Goal: Information Seeking & Learning: Learn about a topic

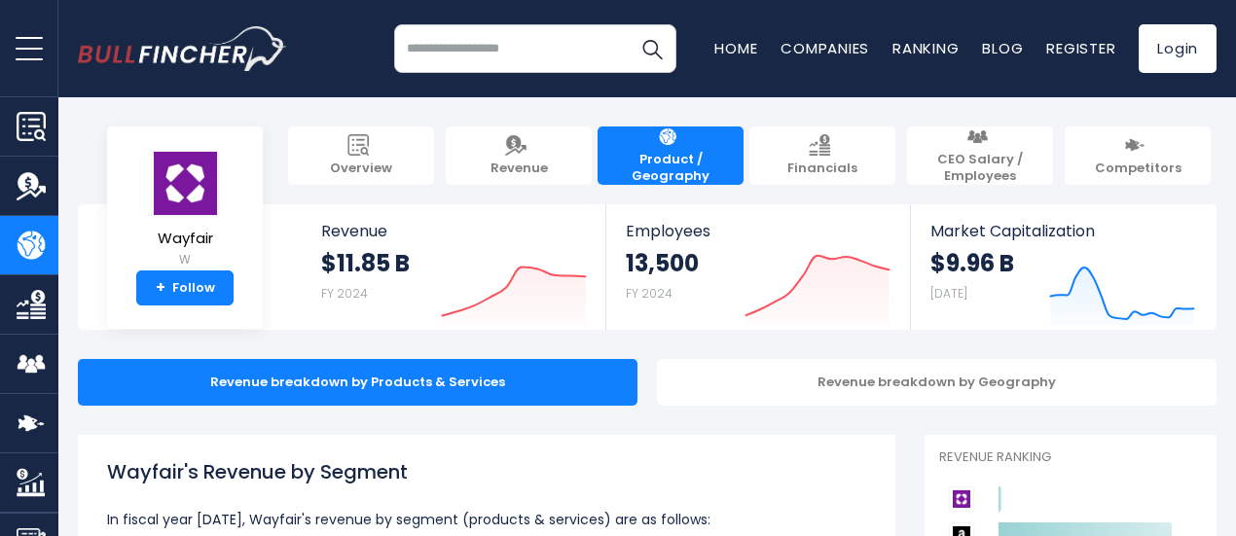
click at [31, 126] on img "Company Overview" at bounding box center [31, 126] width 29 height 29
click at [440, 55] on input "search" at bounding box center [535, 48] width 282 height 49
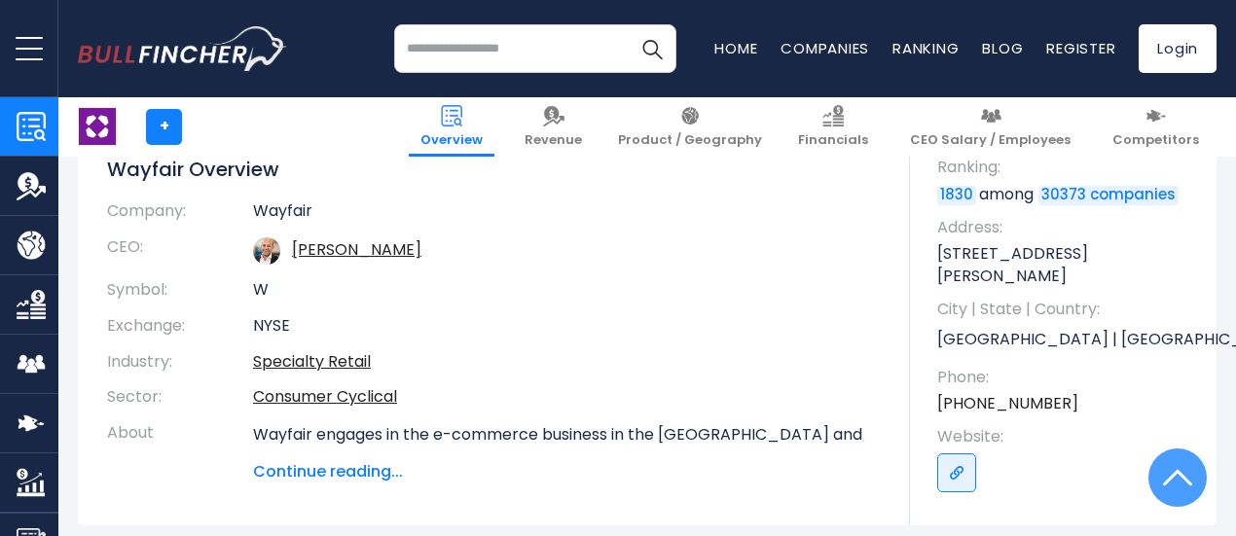
scroll to position [193, 0]
click at [502, 48] on input "search" at bounding box center [535, 48] width 282 height 49
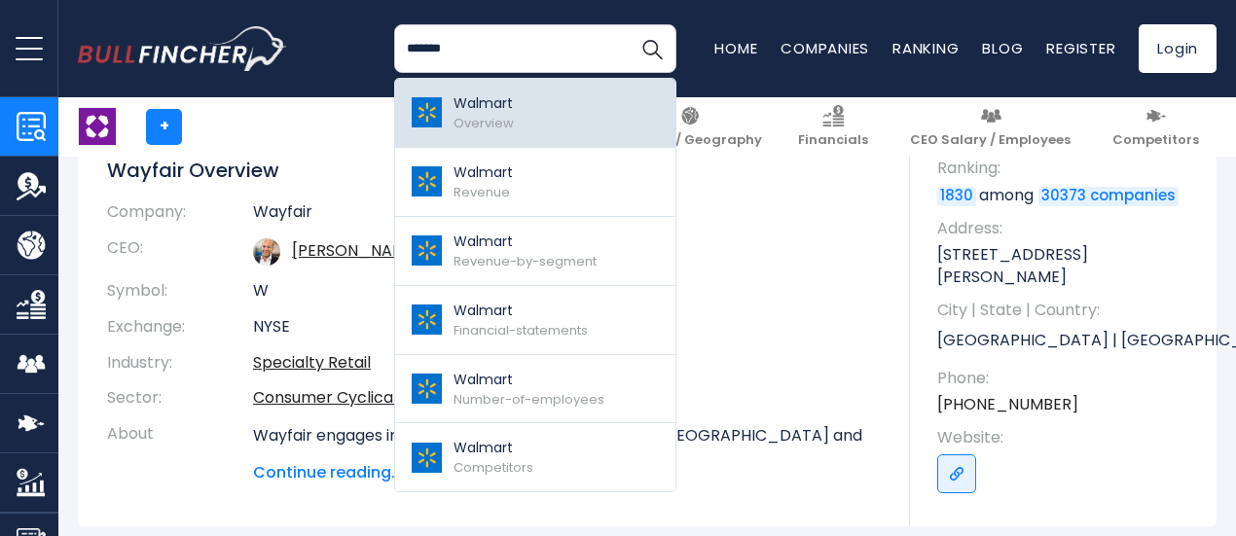
type input "*******"
click at [520, 100] on link "Walmart Overview" at bounding box center [535, 113] width 280 height 69
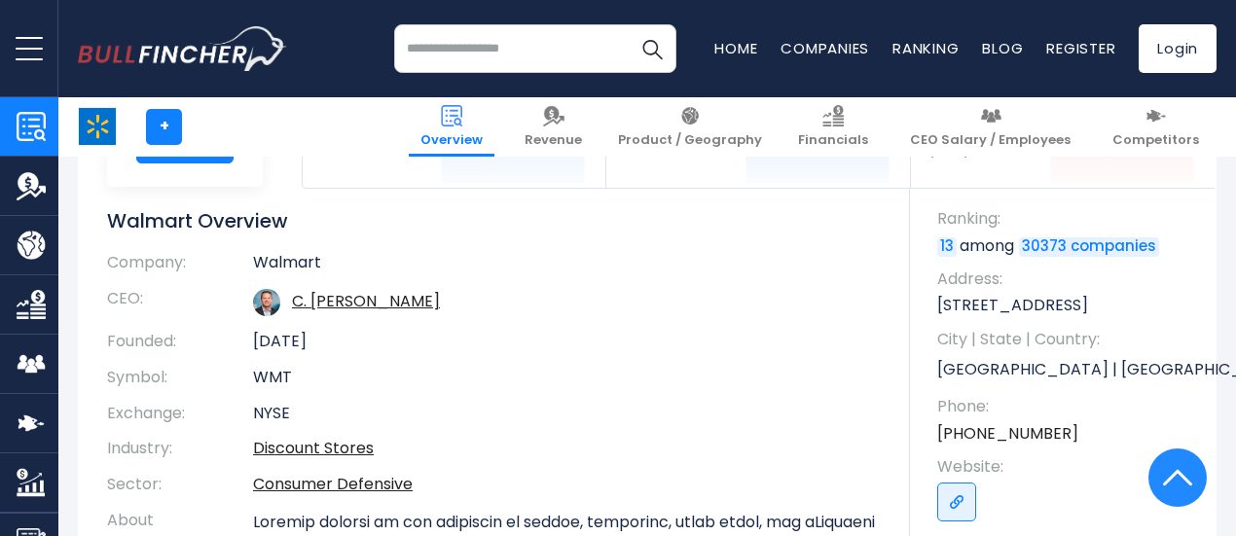
scroll to position [7, 0]
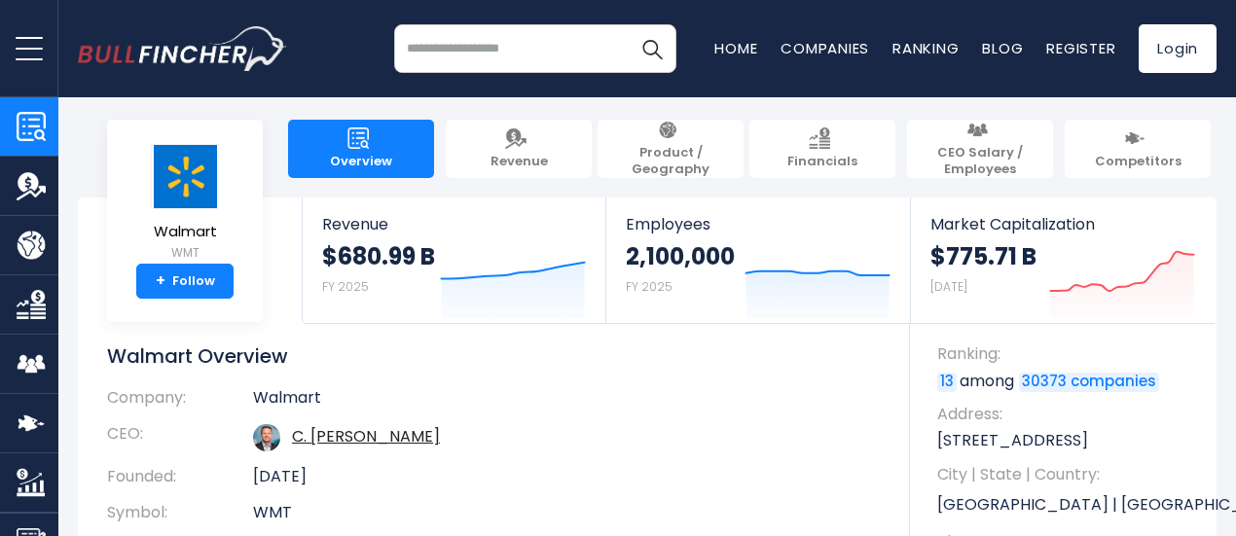
click at [19, 235] on img "Company Product/Geography" at bounding box center [31, 245] width 29 height 29
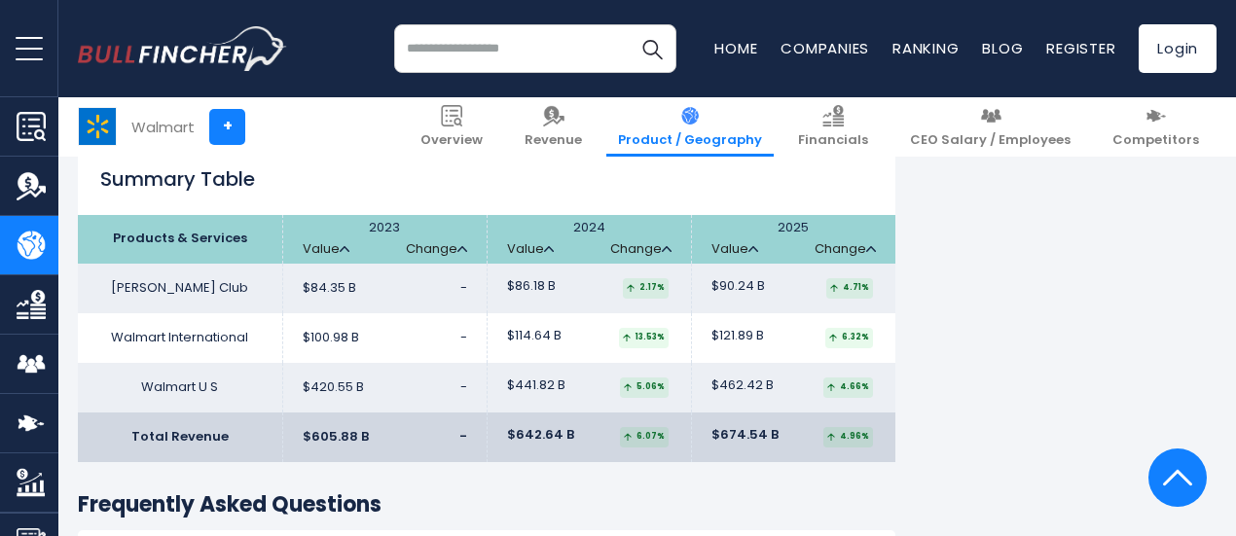
scroll to position [3048, 0]
